Goal: Information Seeking & Learning: Find specific fact

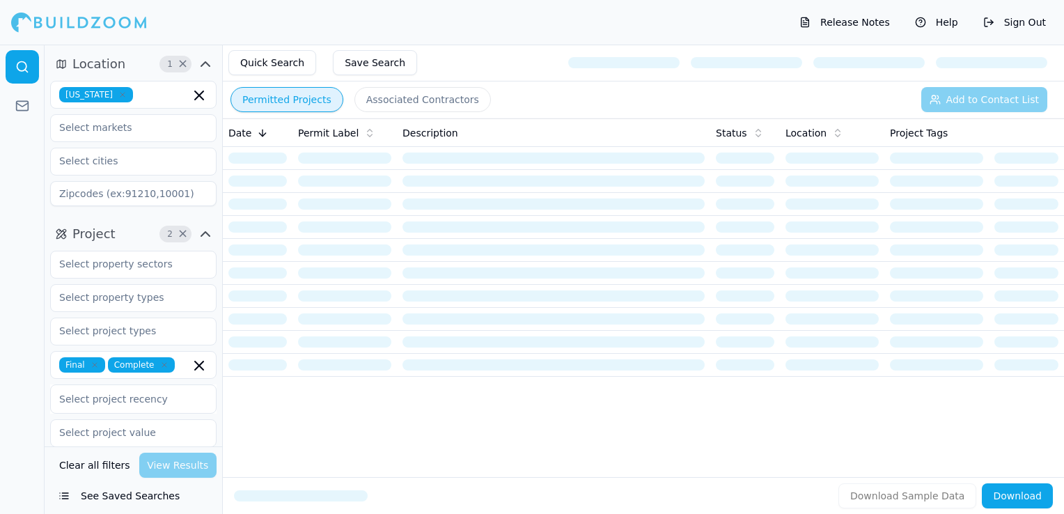
click at [127, 96] on icon "button" at bounding box center [122, 95] width 8 height 8
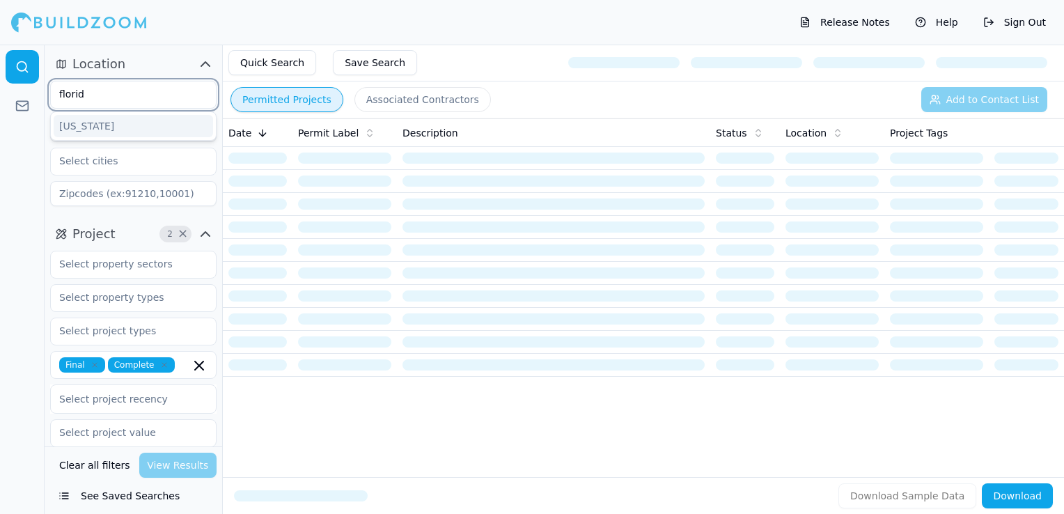
type input "[US_STATE]"
click at [128, 128] on div "[US_STATE]" at bounding box center [133, 126] width 159 height 22
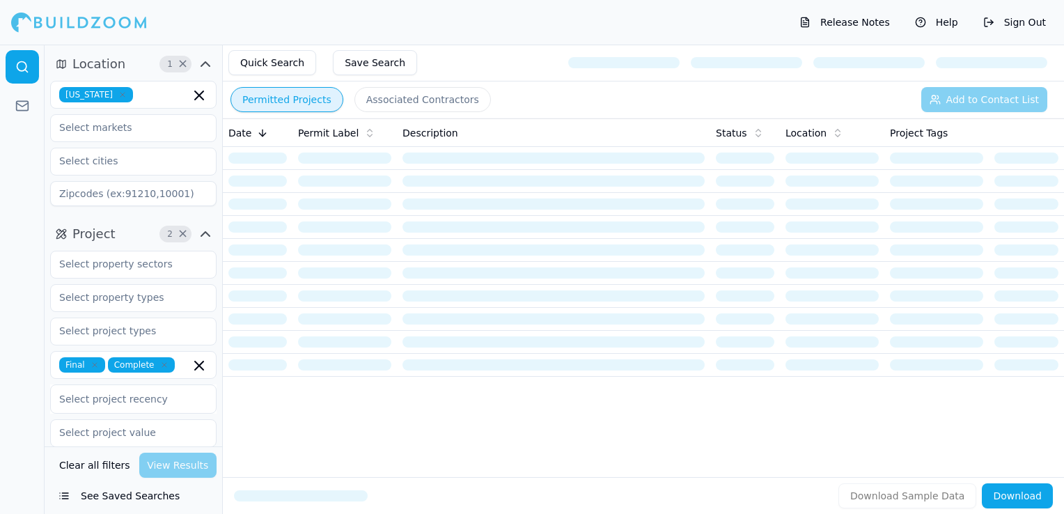
click at [310, 10] on div "Release Notes Help Sign Out" at bounding box center [532, 22] width 1064 height 45
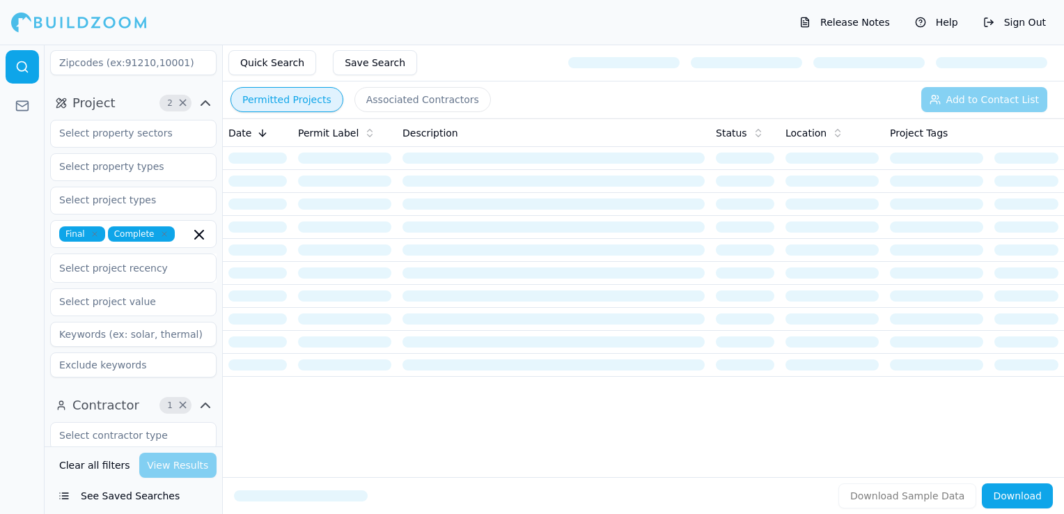
scroll to position [139, 0]
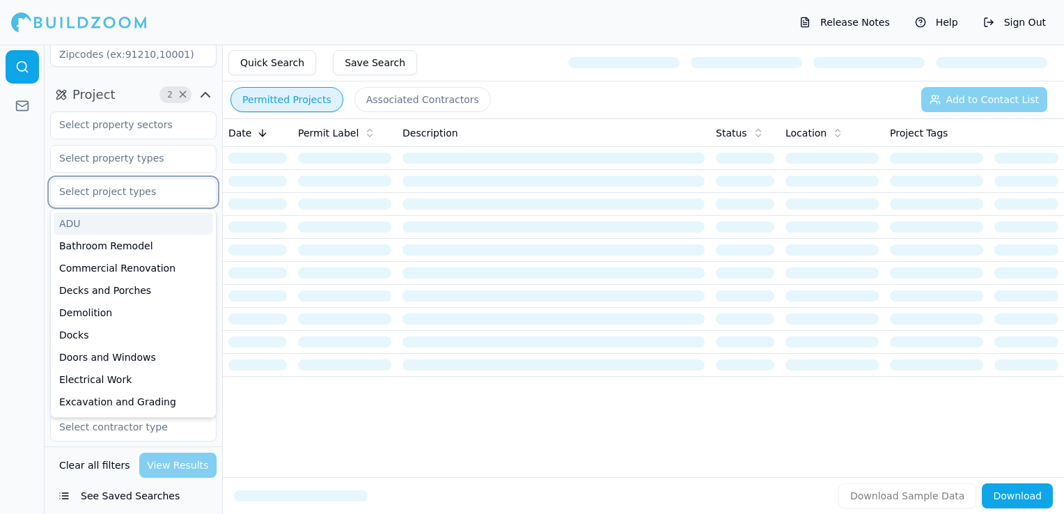
click at [112, 202] on input "text" at bounding box center [125, 191] width 148 height 25
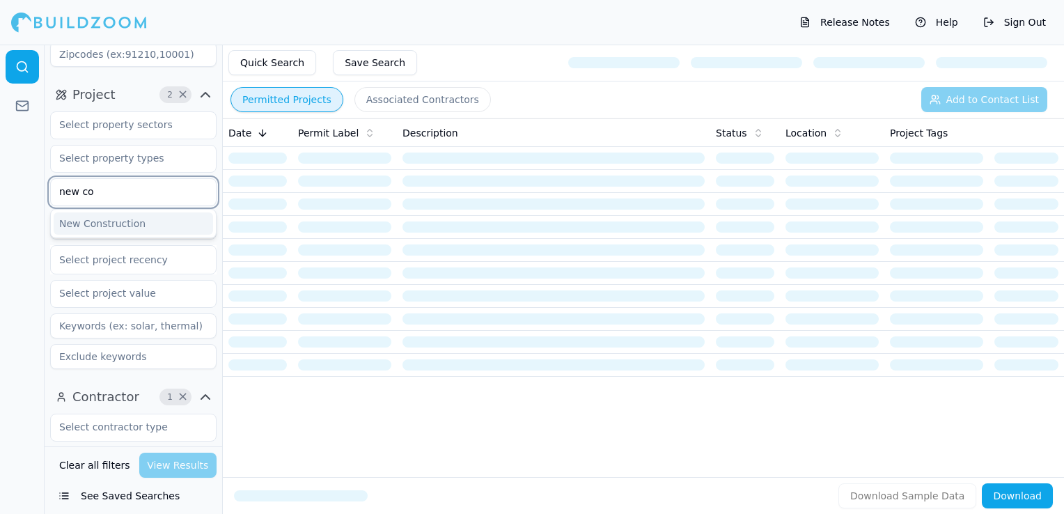
type input "new con"
click at [129, 226] on div "New Construction" at bounding box center [133, 223] width 159 height 22
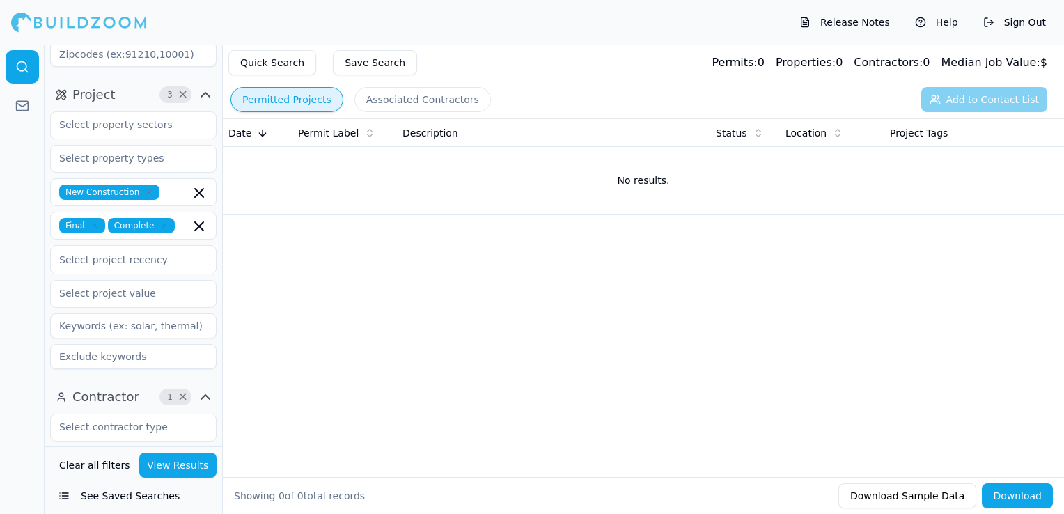
click at [10, 157] on div at bounding box center [22, 279] width 45 height 469
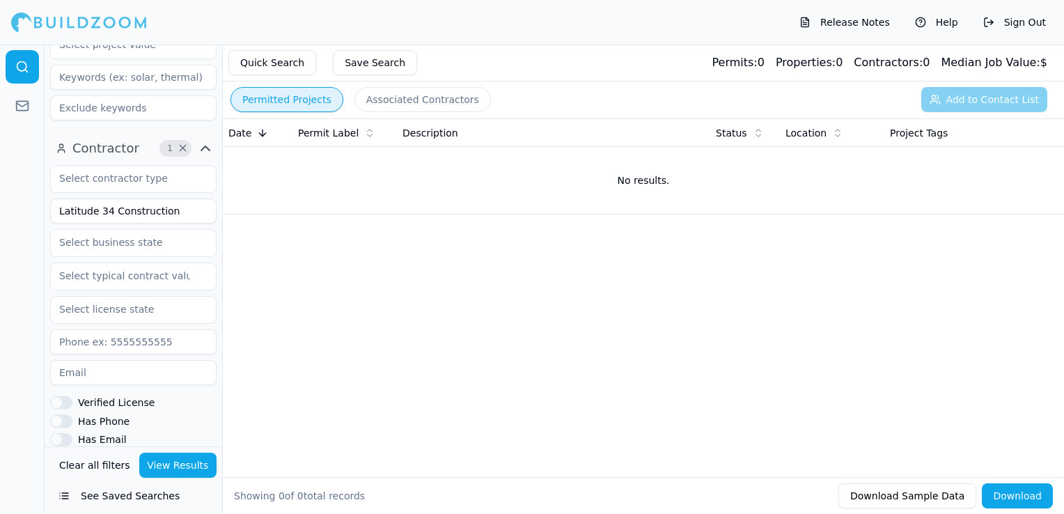
scroll to position [418, 0]
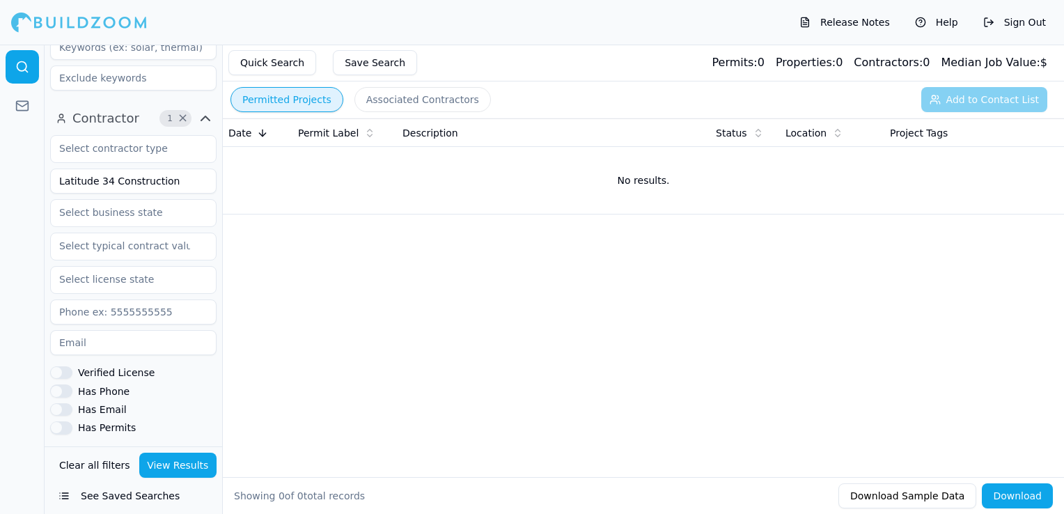
click at [111, 177] on input "Latitude 34 Construction" at bounding box center [133, 181] width 166 height 25
type input "OM Construction Services"
click at [192, 471] on button "View Results" at bounding box center [178, 465] width 78 height 25
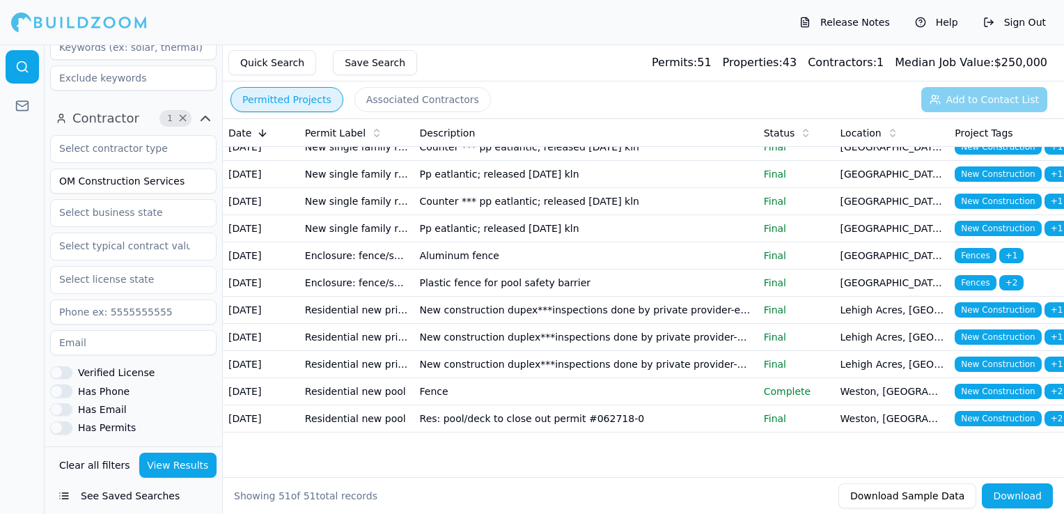
scroll to position [1562, 0]
click at [540, 230] on td "Pp eatlantic; released [DATE] kln" at bounding box center [586, 228] width 344 height 27
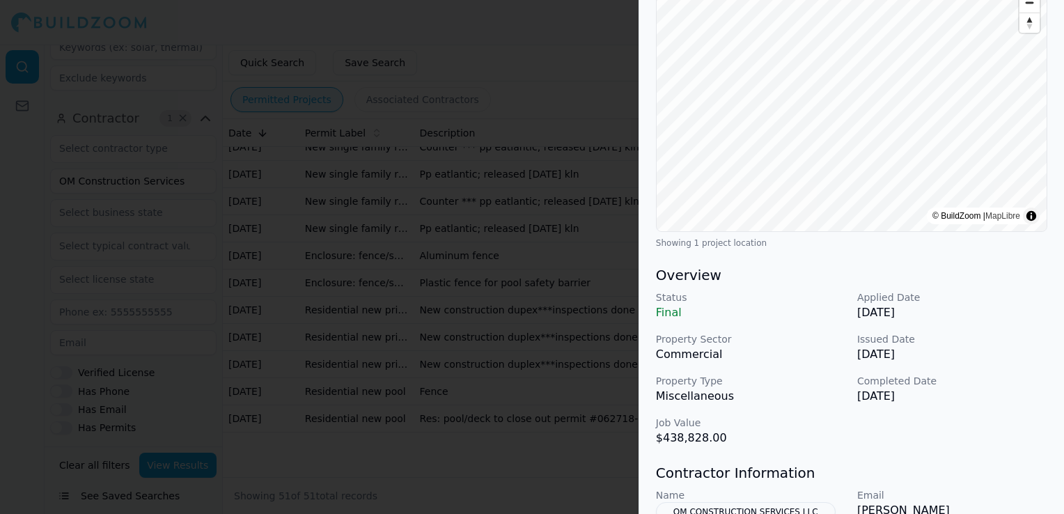
scroll to position [139, 0]
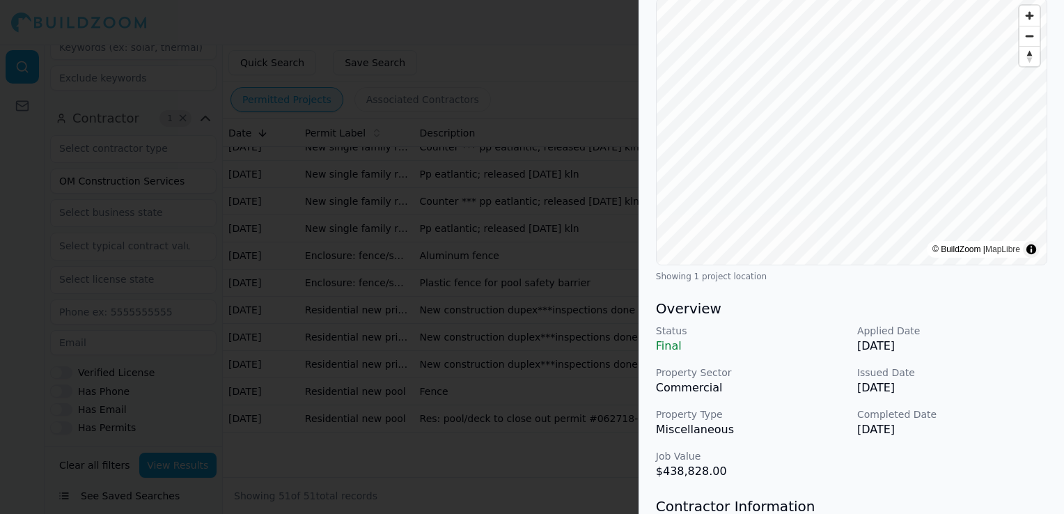
click at [535, 325] on div at bounding box center [532, 257] width 1064 height 514
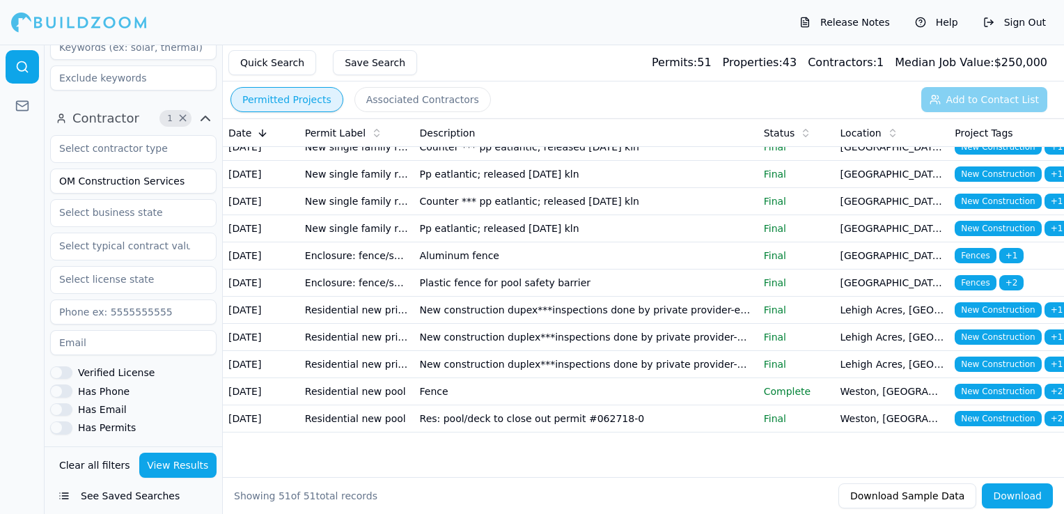
scroll to position [1492, 0]
click at [391, 215] on td "New single family residence" at bounding box center [356, 201] width 115 height 27
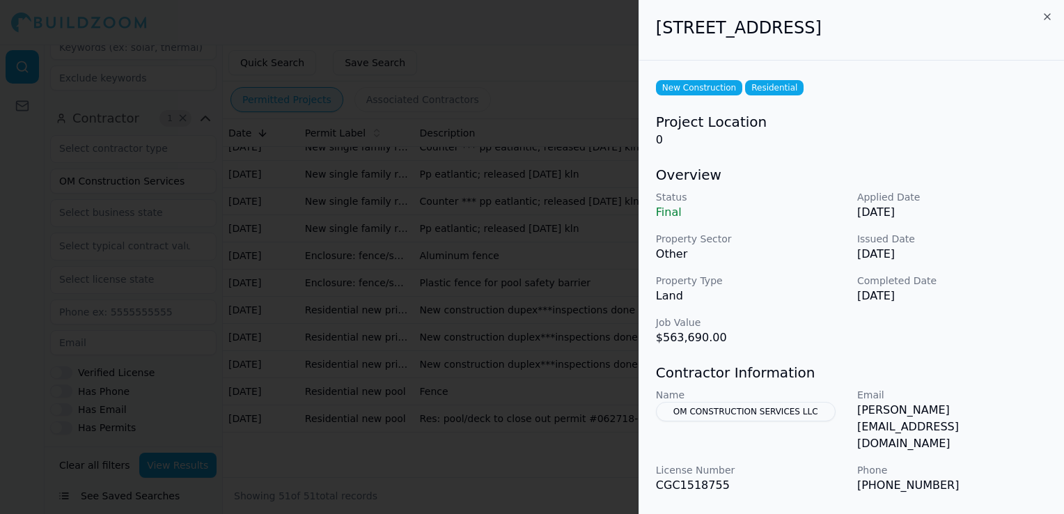
scroll to position [70, 0]
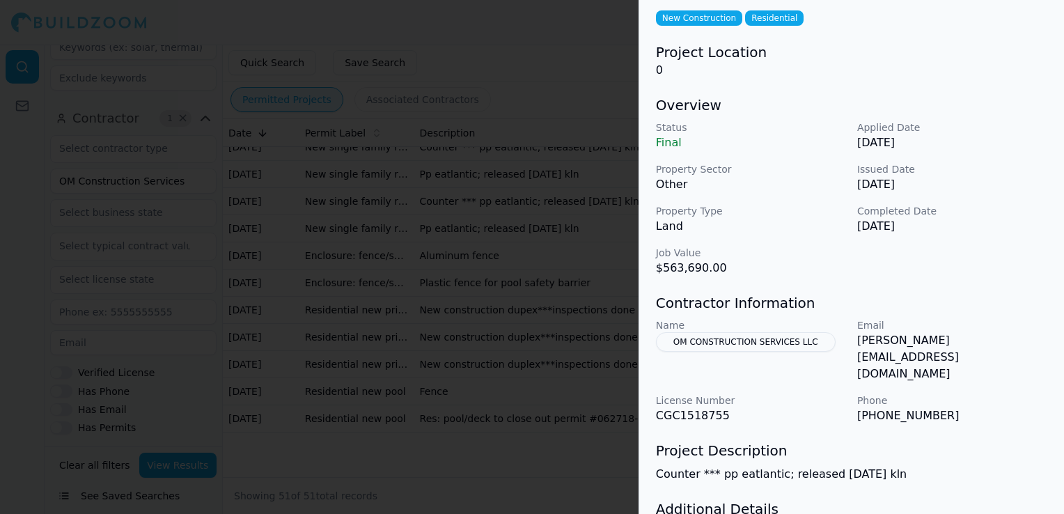
click at [567, 272] on div at bounding box center [532, 257] width 1064 height 514
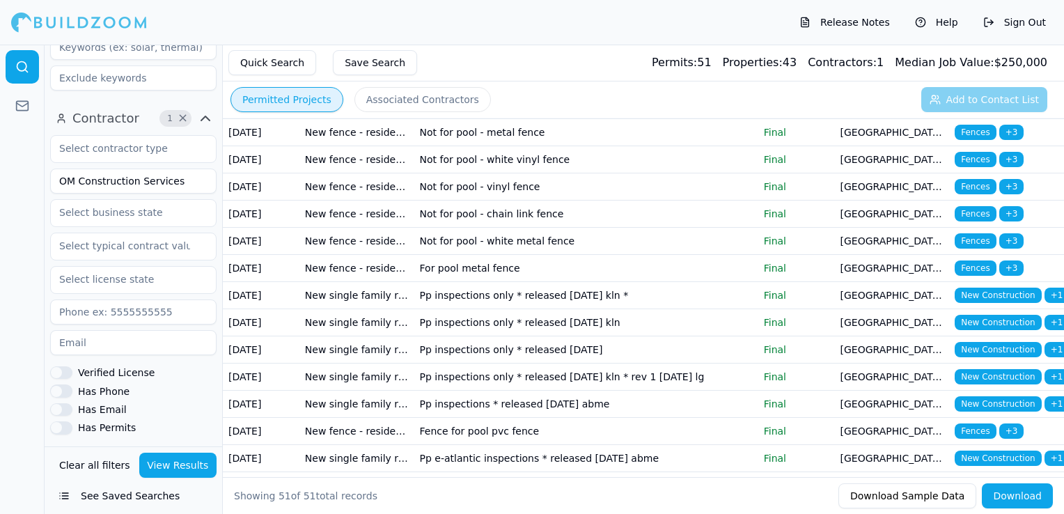
scroll to position [0, 0]
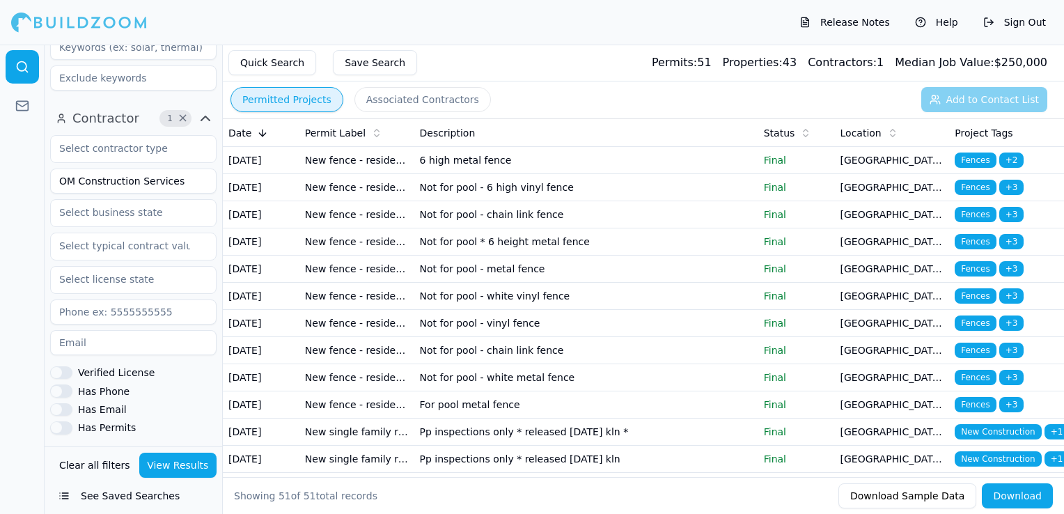
click at [446, 256] on td "Not for pool * 6 height metal fence" at bounding box center [586, 241] width 344 height 27
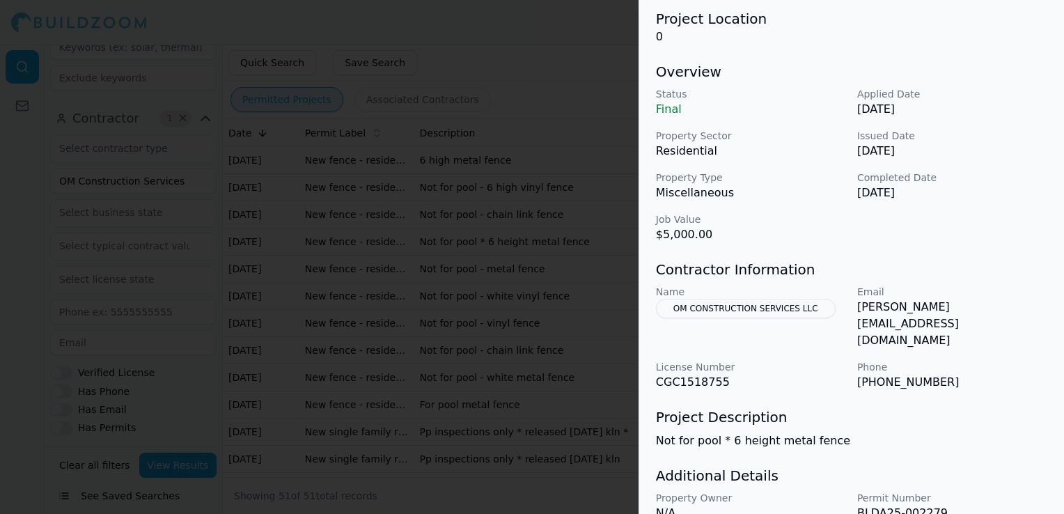
scroll to position [137, 0]
